Goal: Use online tool/utility: Utilize a website feature to perform a specific function

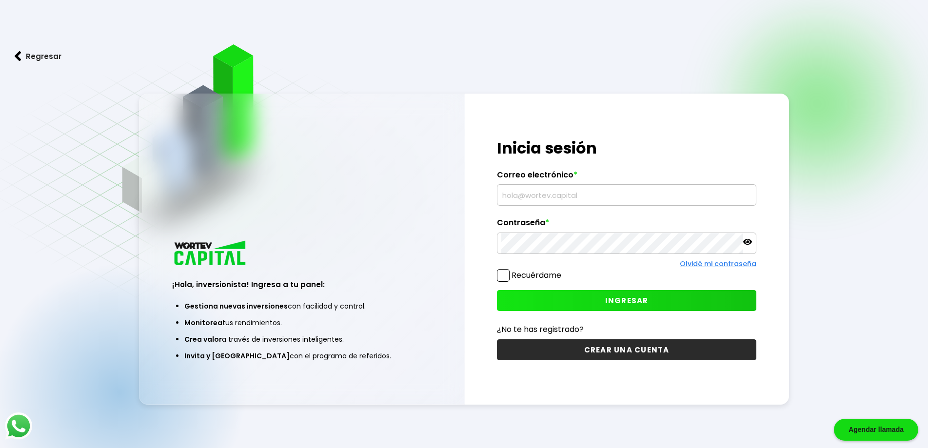
type input "[PERSON_NAME][EMAIL_ADDRESS][PERSON_NAME][DOMAIN_NAME]"
click at [604, 299] on button "INGRESAR" at bounding box center [626, 300] width 259 height 21
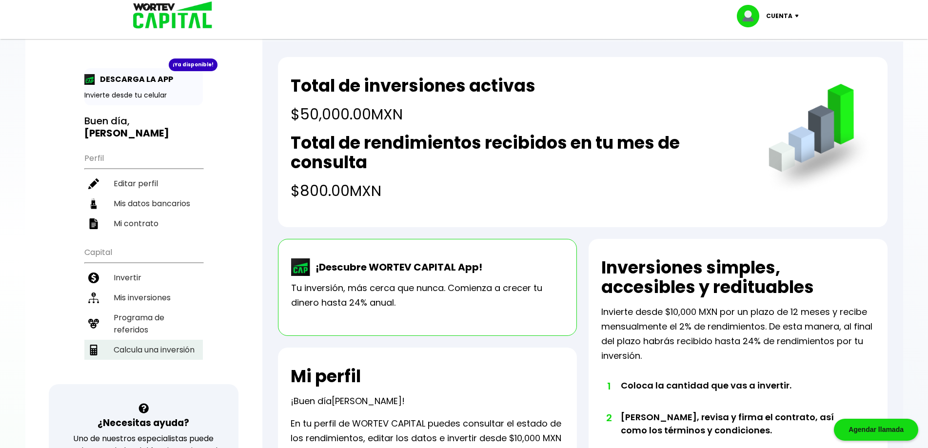
click at [154, 343] on li "Calcula una inversión" at bounding box center [143, 350] width 118 height 20
select select "1"
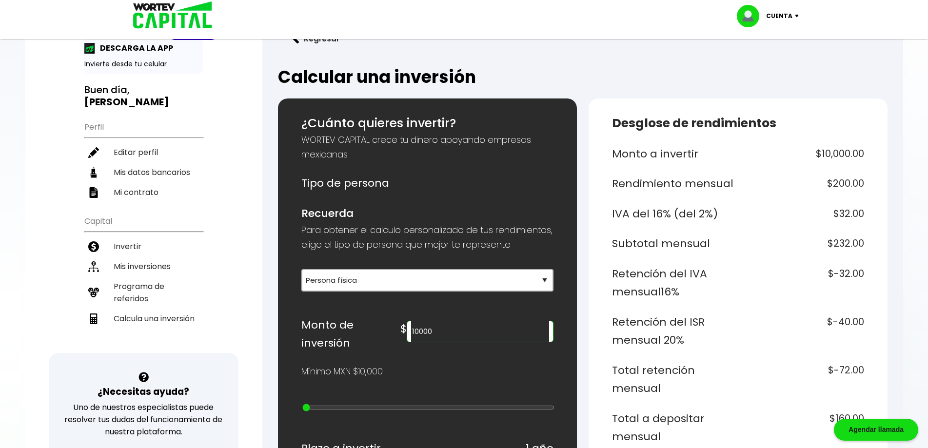
scroll to position [49, 0]
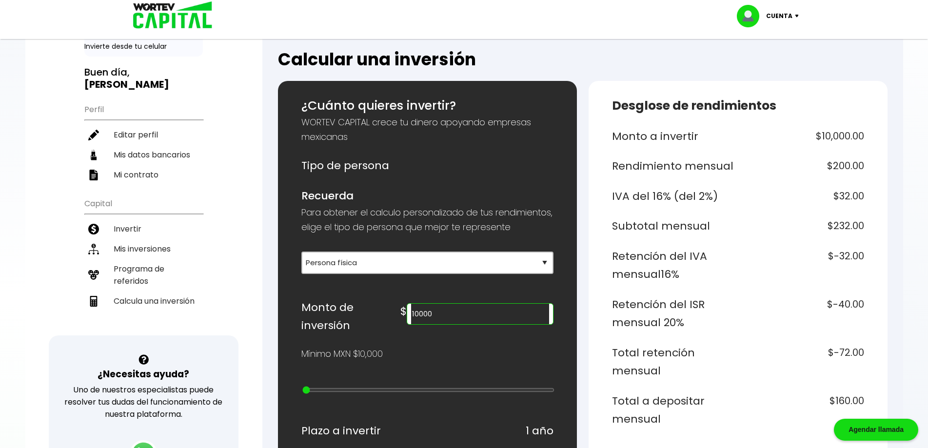
click at [493, 324] on input "10000" at bounding box center [480, 314] width 138 height 20
type input "500000"
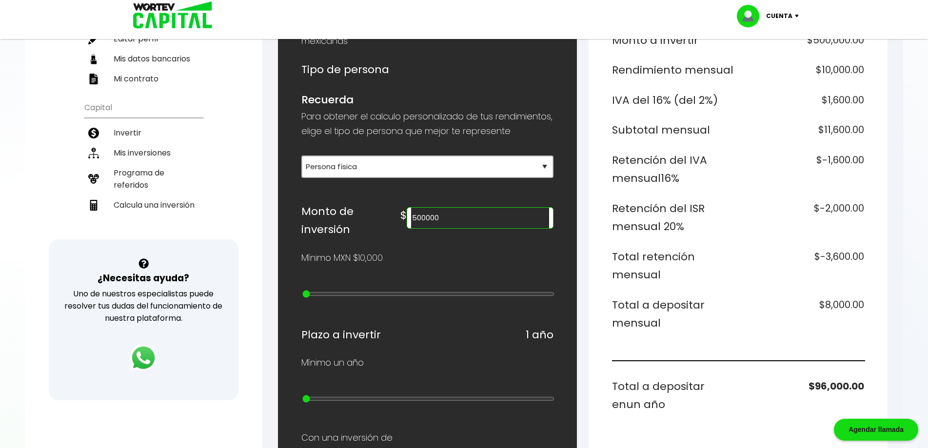
scroll to position [146, 0]
